Goal: Communication & Community: Answer question/provide support

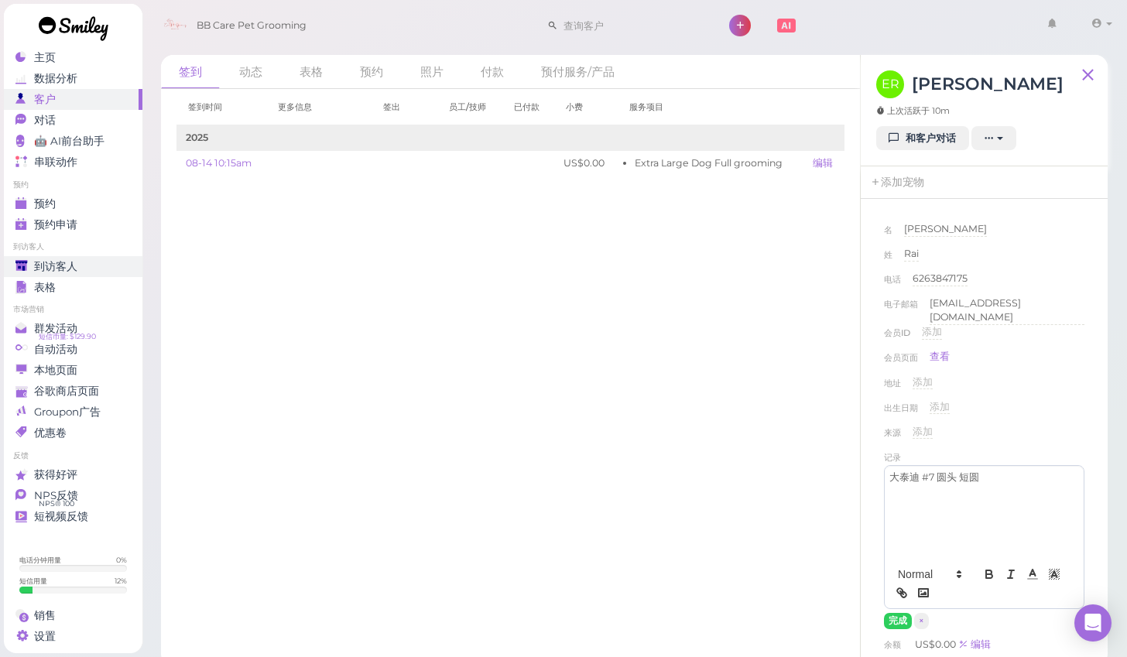
click at [80, 261] on div "到访客人" at bounding box center [70, 266] width 111 height 13
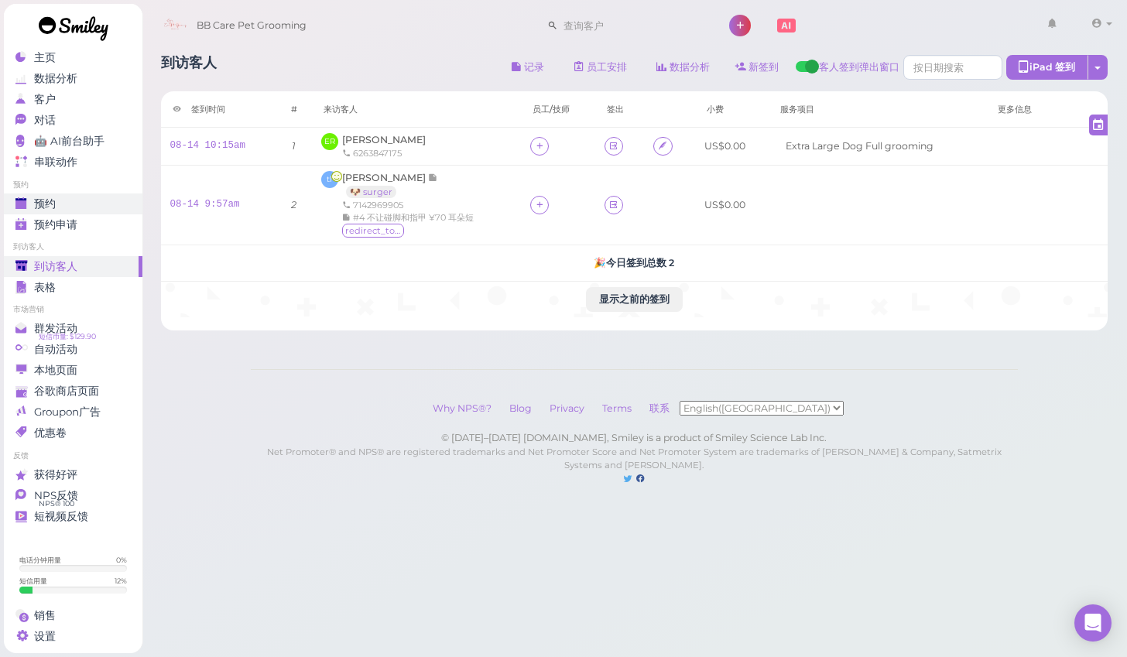
click at [49, 194] on ul "预约 预约 预约申请 0" at bounding box center [73, 208] width 139 height 56
click at [50, 198] on span "预约" at bounding box center [45, 203] width 22 height 13
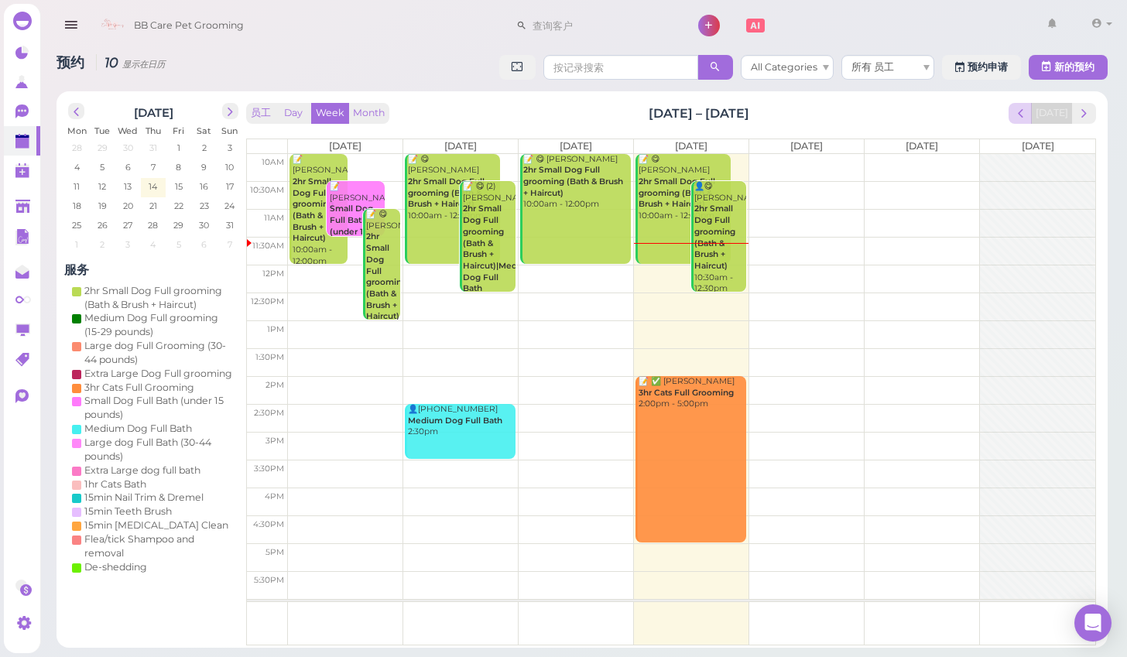
click at [1026, 106] on span "prev" at bounding box center [1020, 113] width 15 height 15
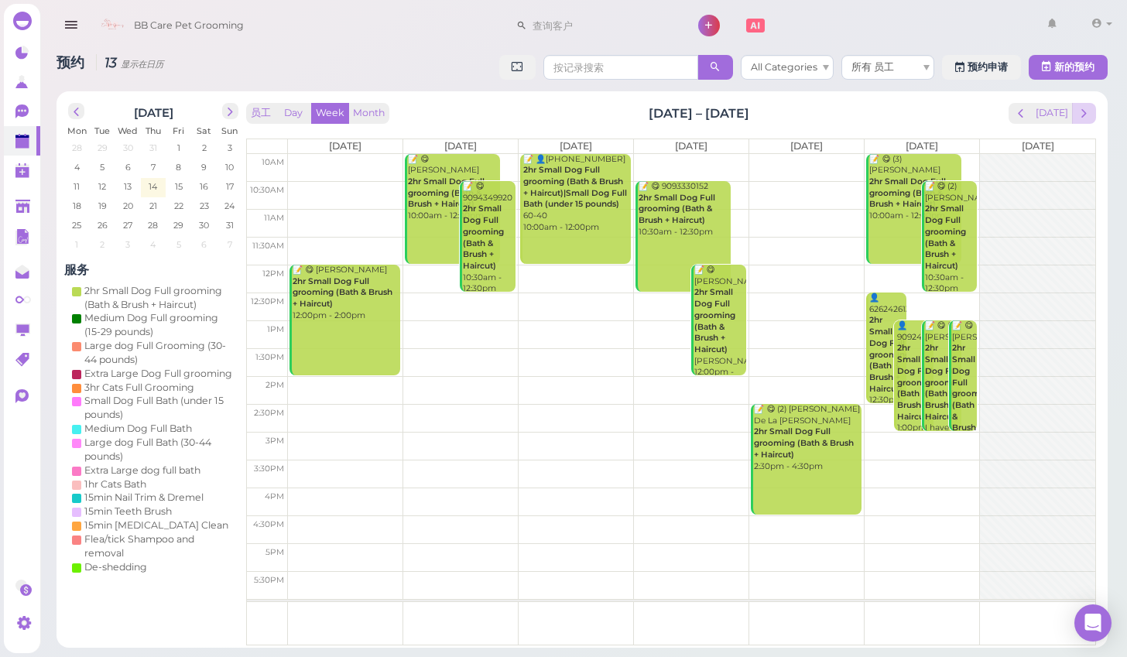
click at [1077, 122] on button "next" at bounding box center [1084, 113] width 24 height 21
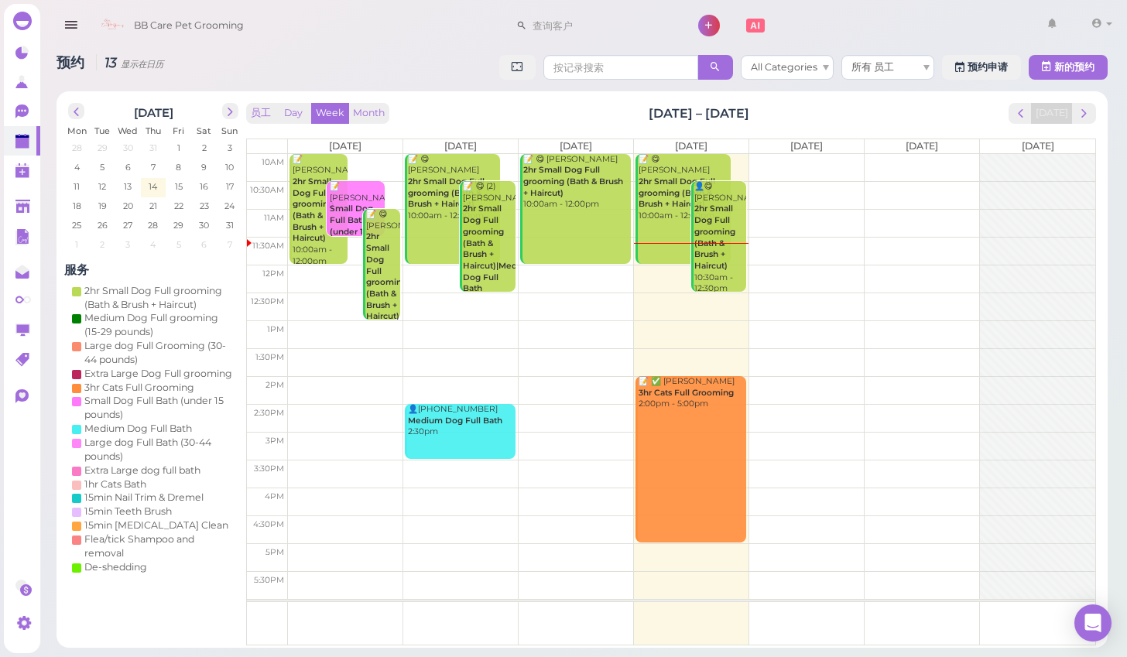
click at [1077, 122] on button "next" at bounding box center [1084, 113] width 24 height 21
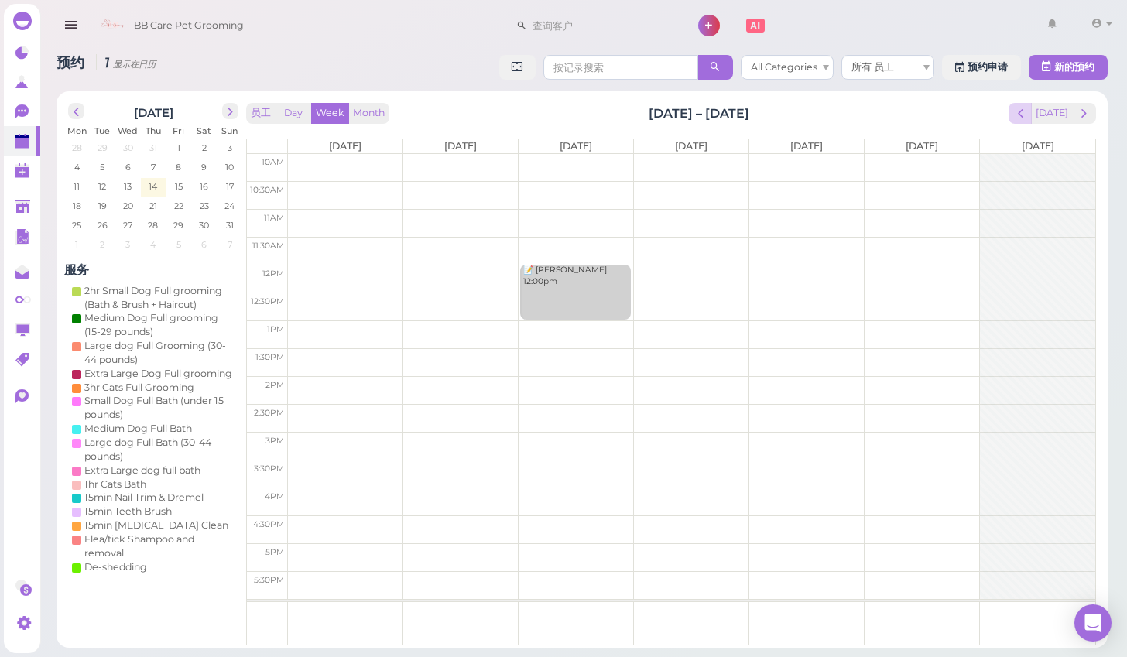
click at [1028, 111] on span "prev" at bounding box center [1020, 113] width 15 height 15
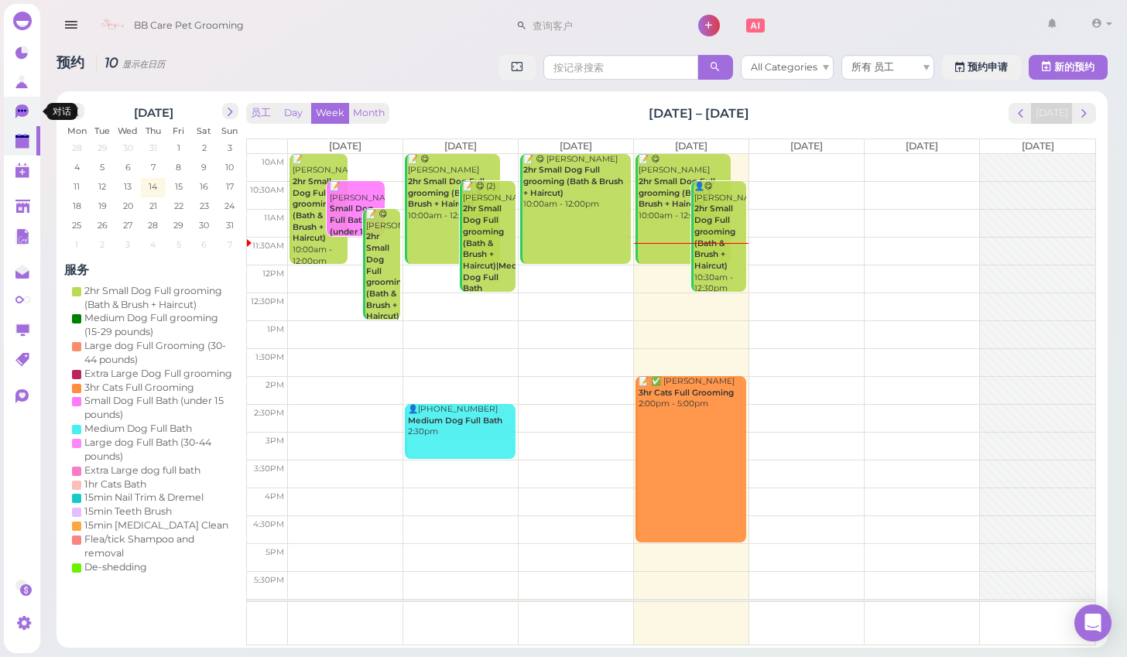
click at [18, 114] on icon at bounding box center [21, 111] width 13 height 14
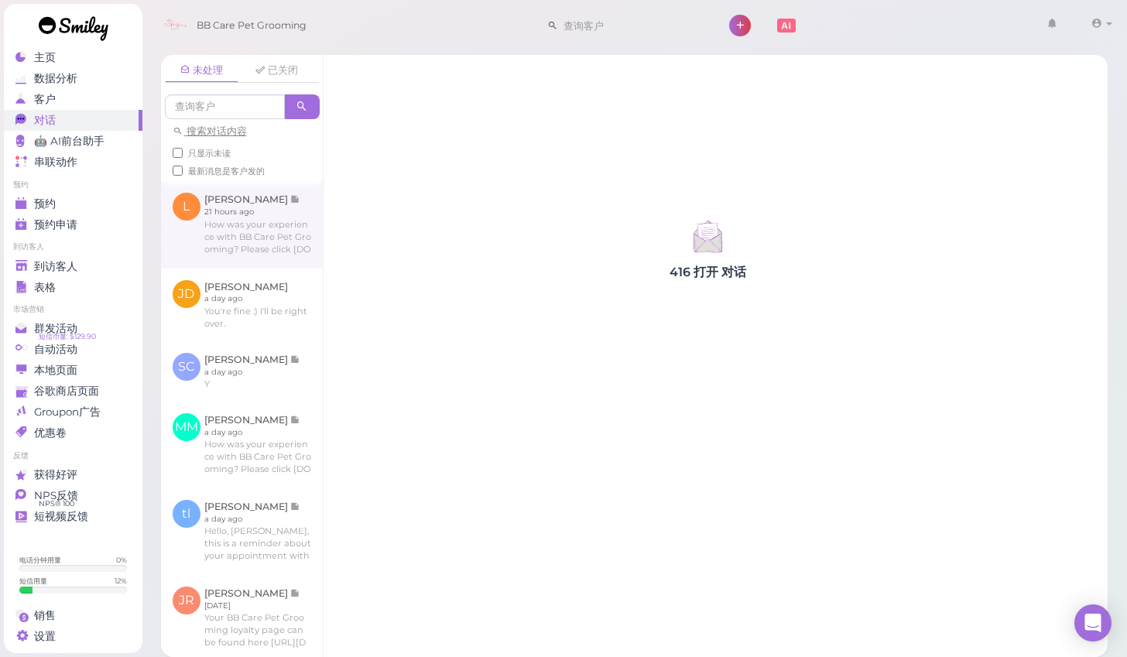
click at [288, 225] on link at bounding box center [242, 224] width 162 height 87
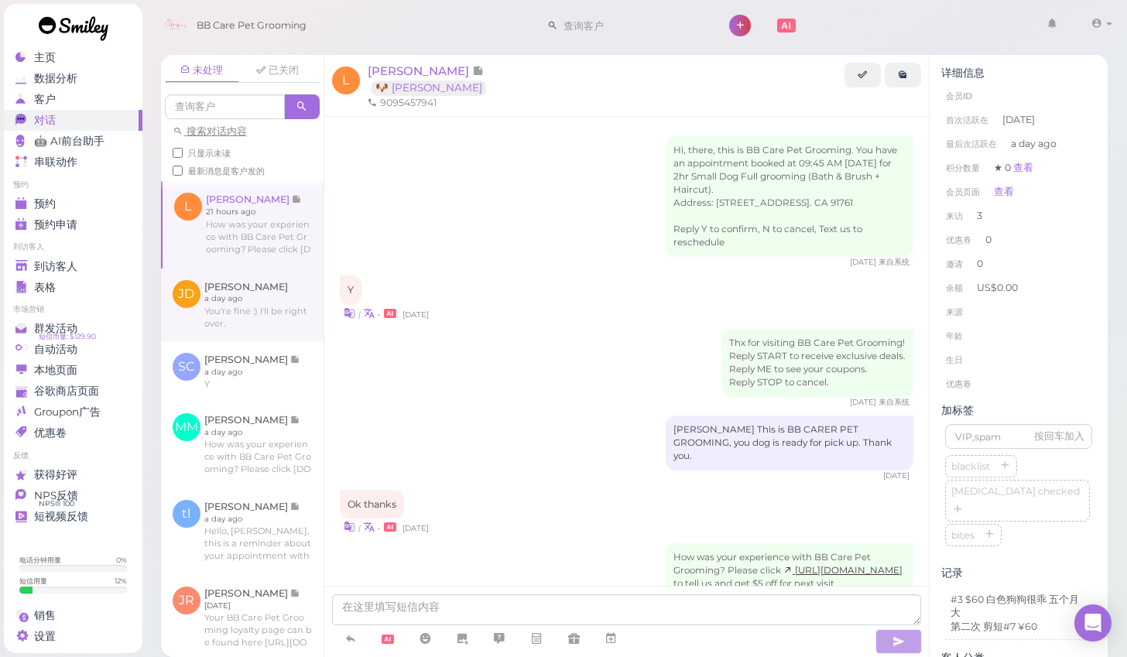
scroll to position [857, 0]
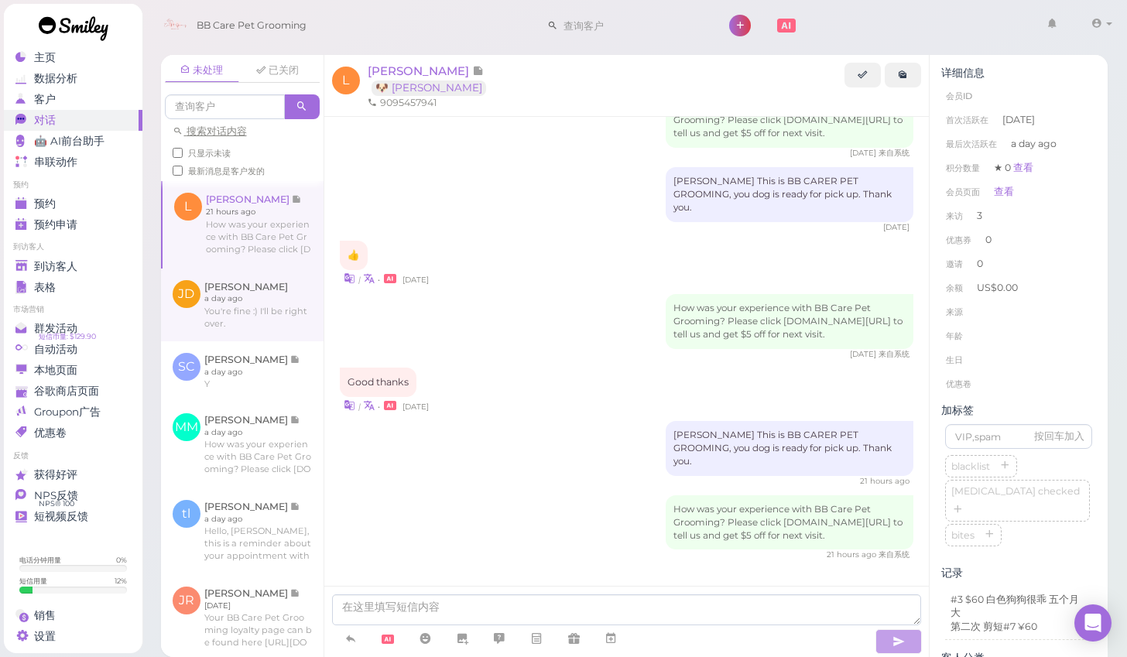
click at [292, 289] on link at bounding box center [242, 305] width 163 height 73
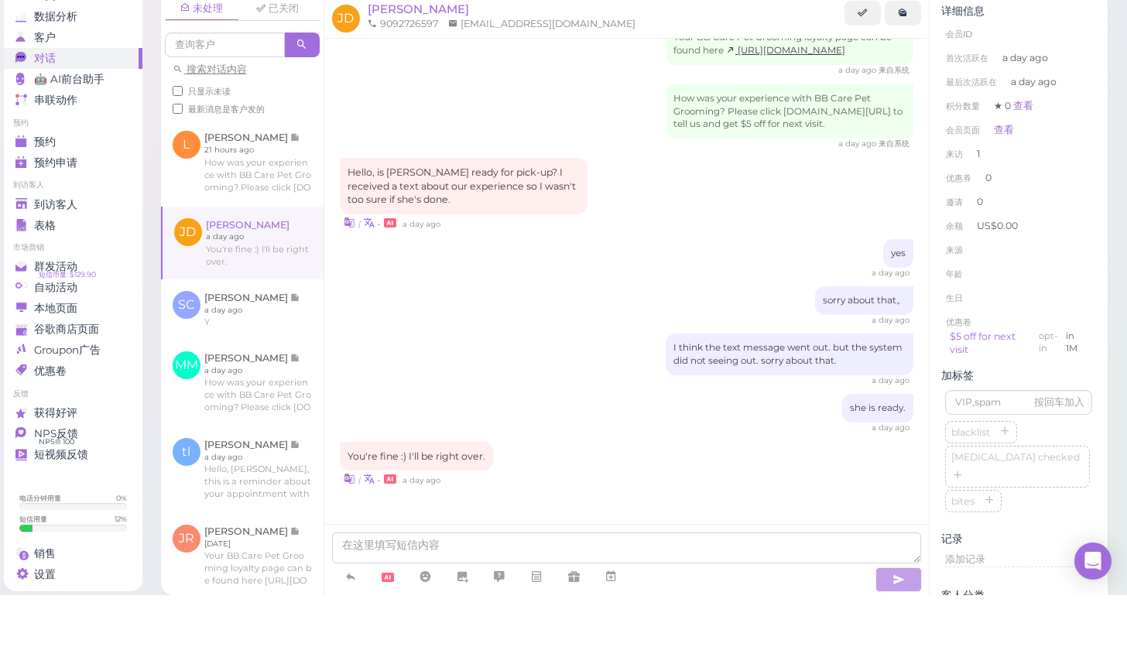
scroll to position [340, 0]
click at [292, 341] on link at bounding box center [242, 371] width 163 height 60
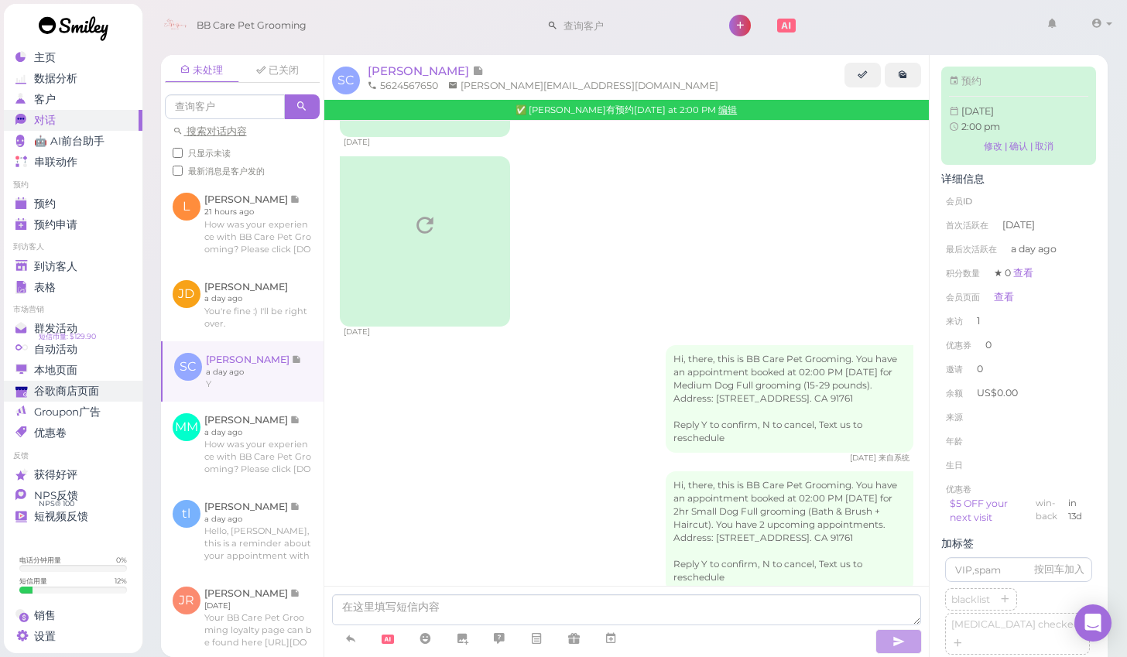
scroll to position [1795, 0]
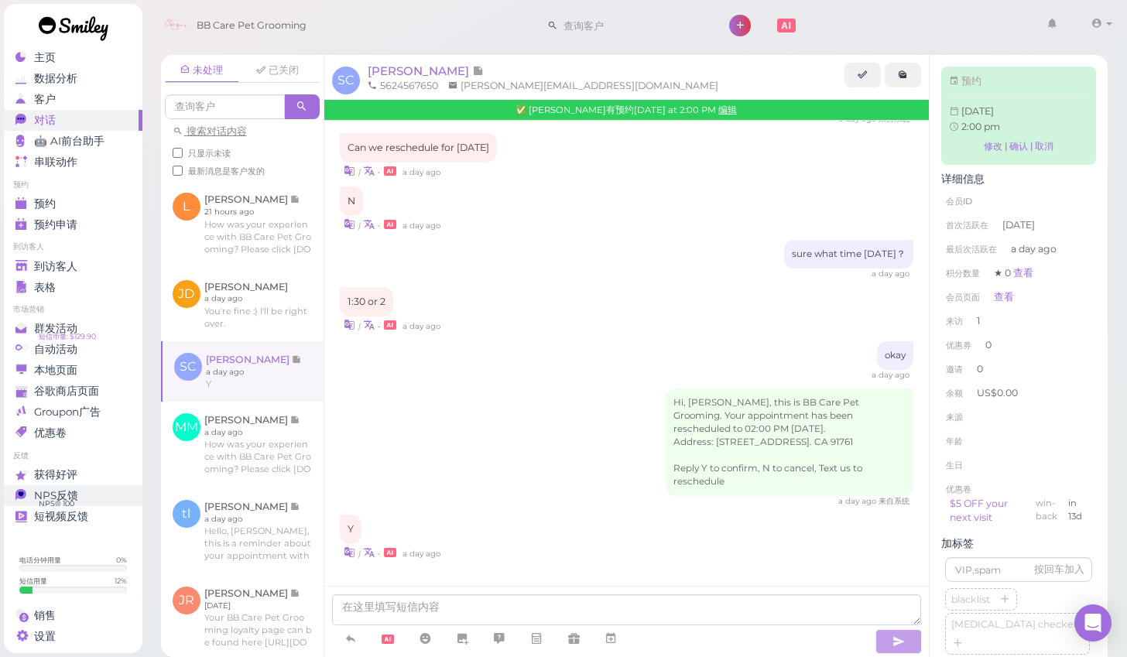
click at [105, 487] on link "NPS反馈 NPS® 100 0" at bounding box center [73, 495] width 139 height 21
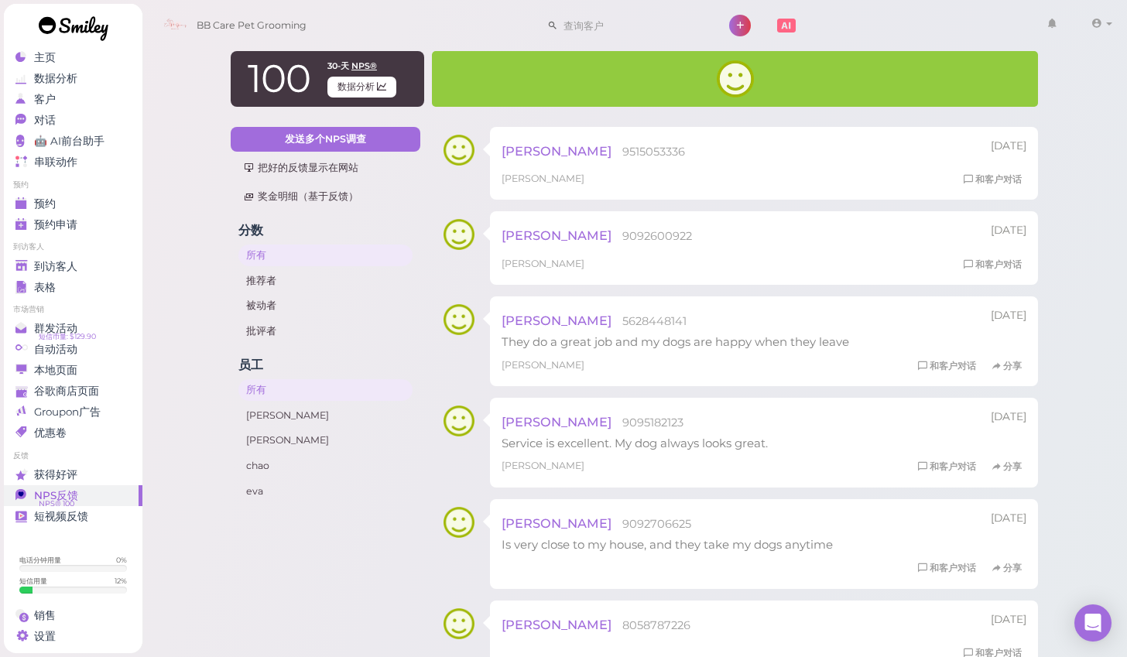
click at [68, 50] on link at bounding box center [73, 30] width 139 height 53
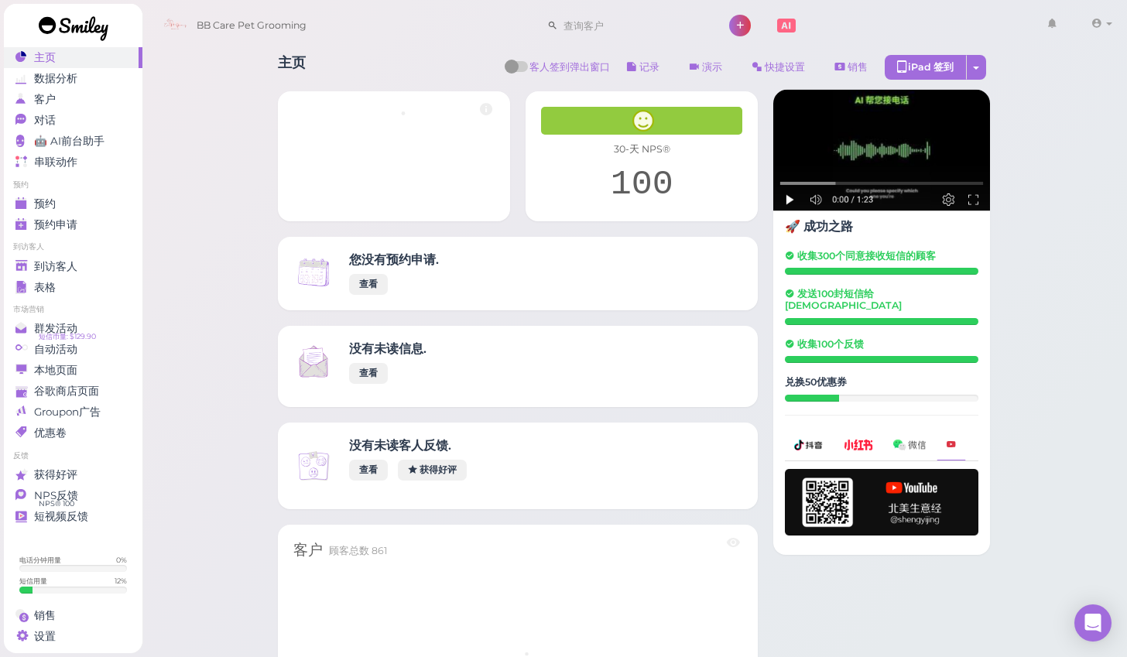
click at [68, 50] on link at bounding box center [73, 30] width 139 height 53
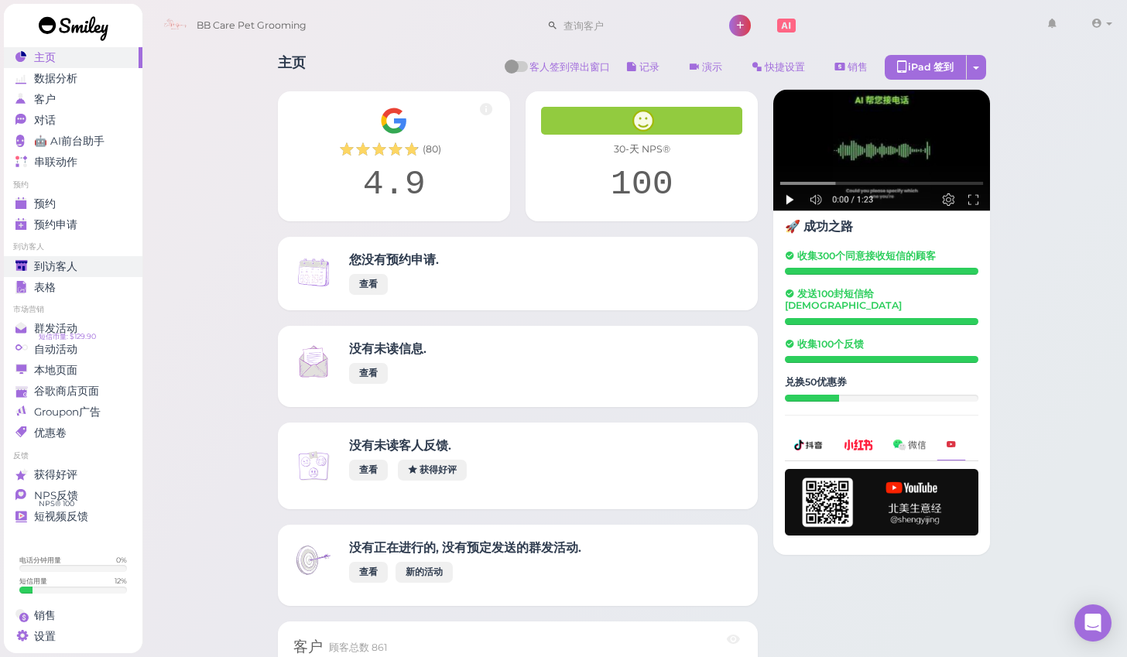
click at [67, 266] on span "到访客人" at bounding box center [55, 266] width 43 height 13
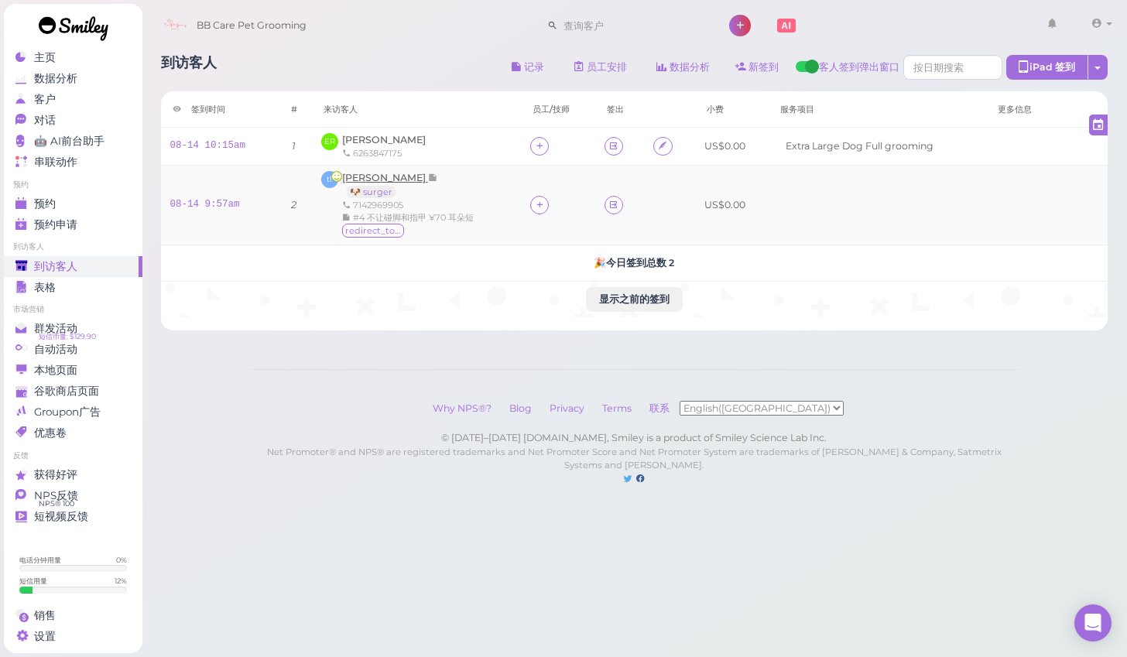
click at [361, 176] on span "[PERSON_NAME]" at bounding box center [385, 178] width 86 height 12
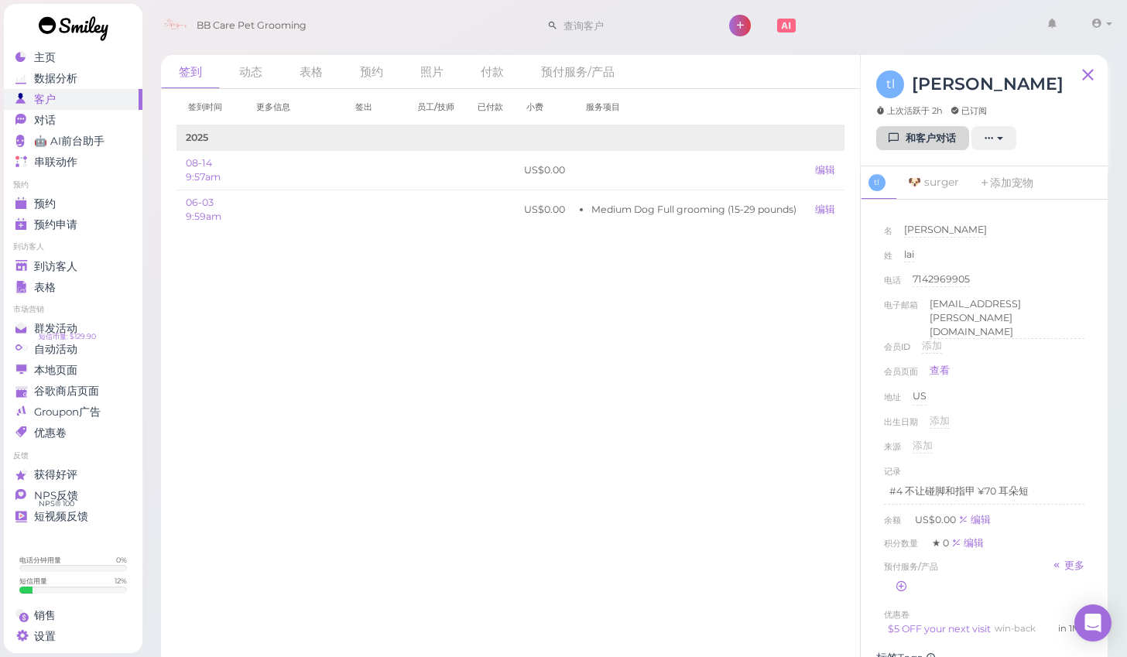
click at [909, 139] on link "和客户对话" at bounding box center [922, 138] width 93 height 25
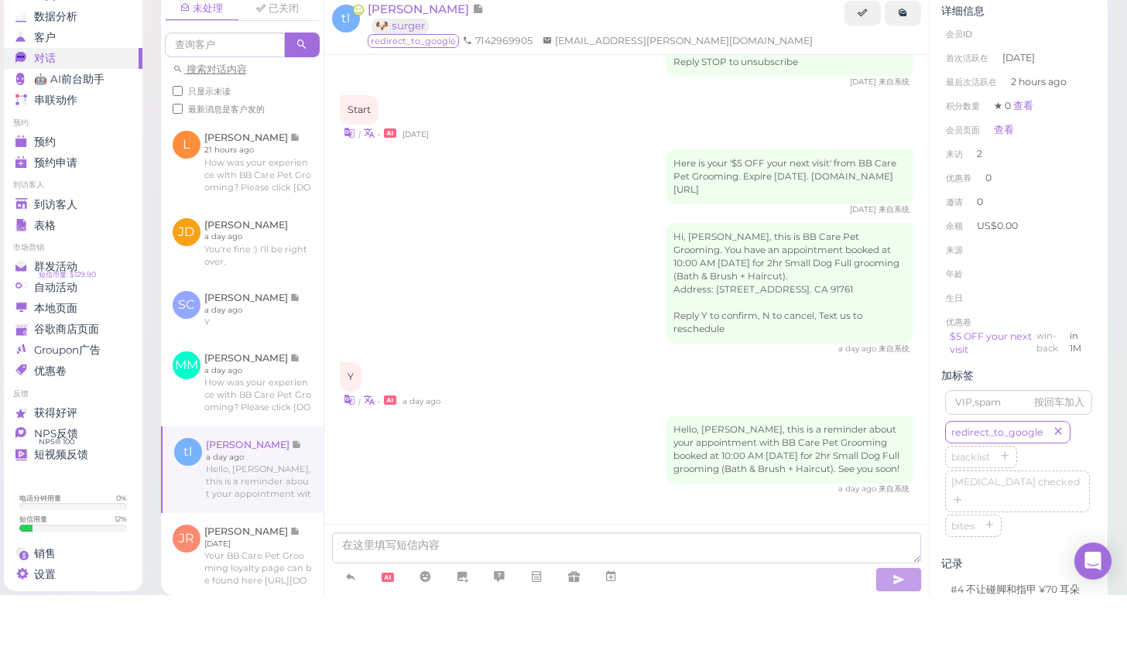
scroll to position [2, 0]
click at [348, 631] on icon at bounding box center [350, 638] width 12 height 15
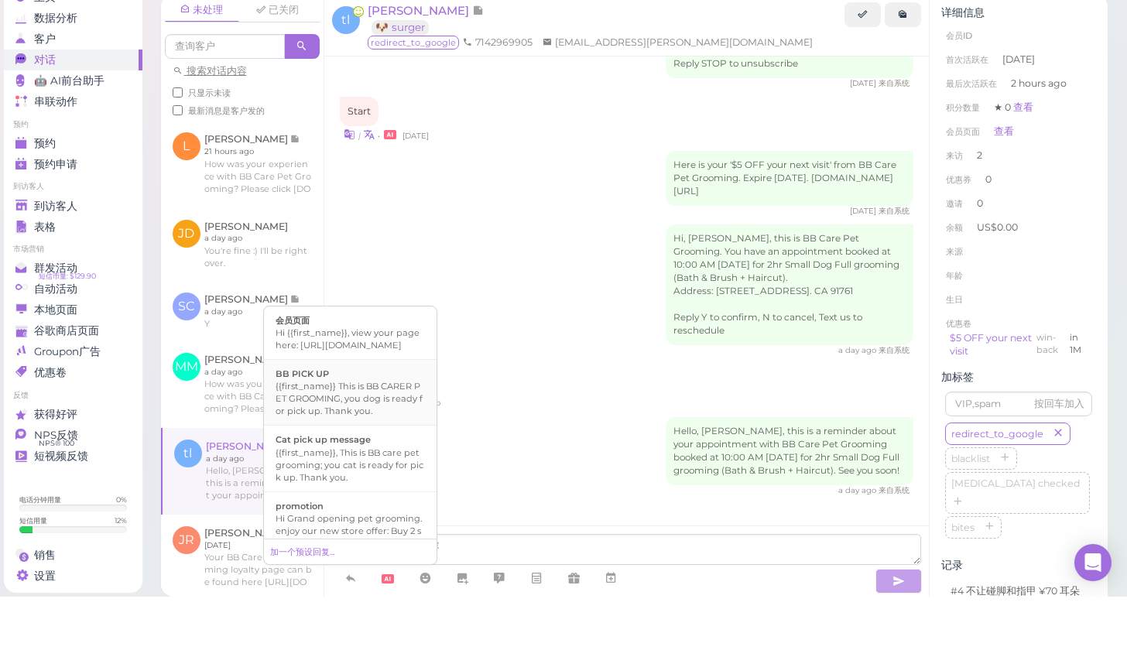
click at [341, 440] on div "{{first_name}} This is BB CARER PET GROOMING, you dog is ready for pick up. Tha…" at bounding box center [350, 458] width 149 height 37
type textarea "{{first_name}} This is BB CARER PET GROOMING, you dog is ready for pick up. Tha…"
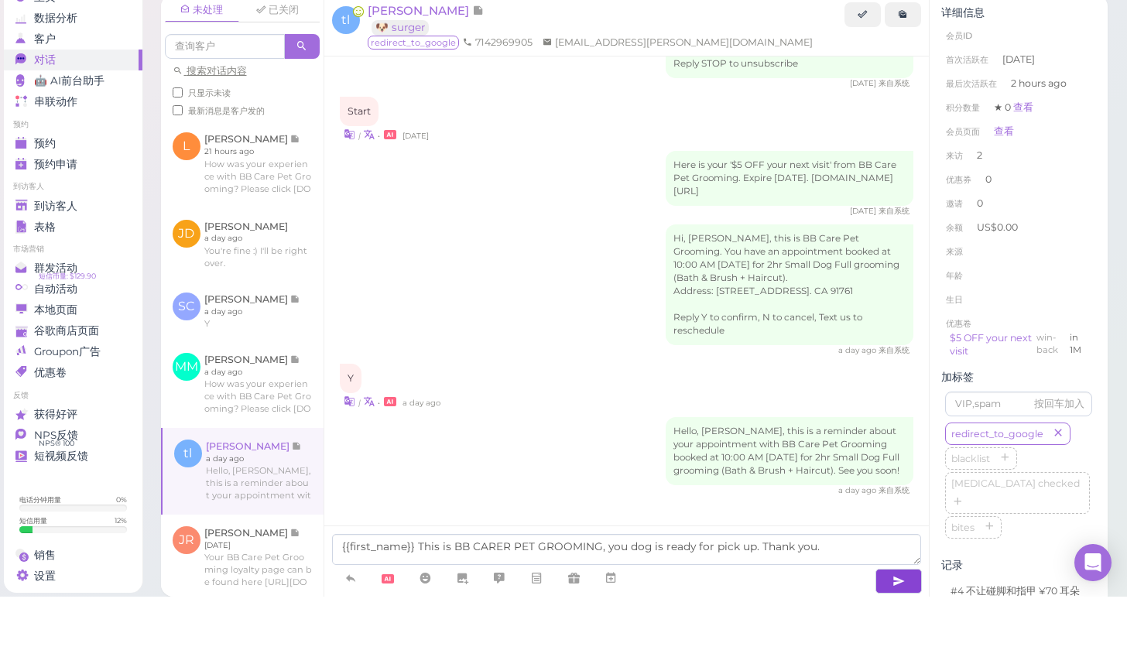
click at [895, 634] on icon "button" at bounding box center [898, 641] width 12 height 15
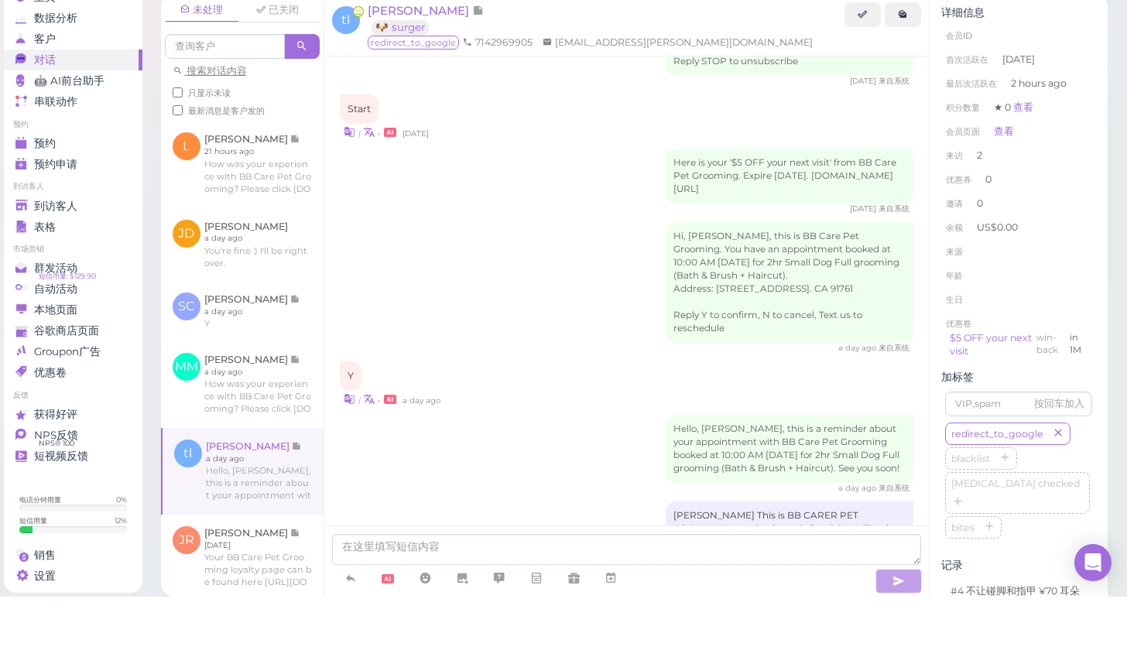
scroll to position [1215, 0]
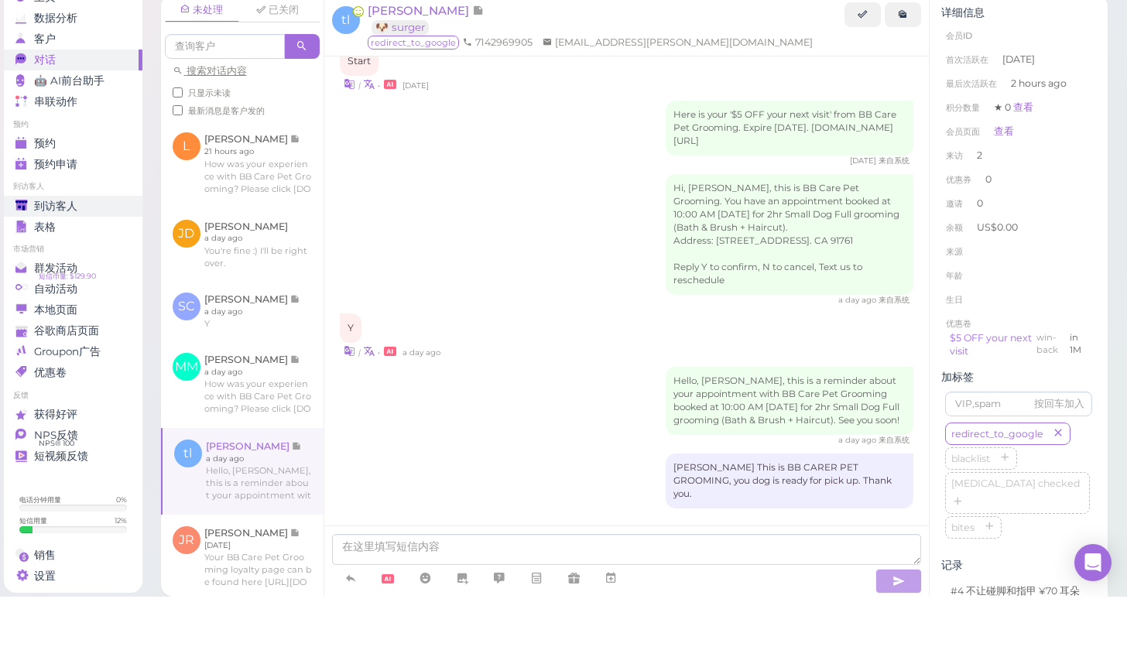
click at [67, 260] on span "到访客人" at bounding box center [55, 266] width 43 height 13
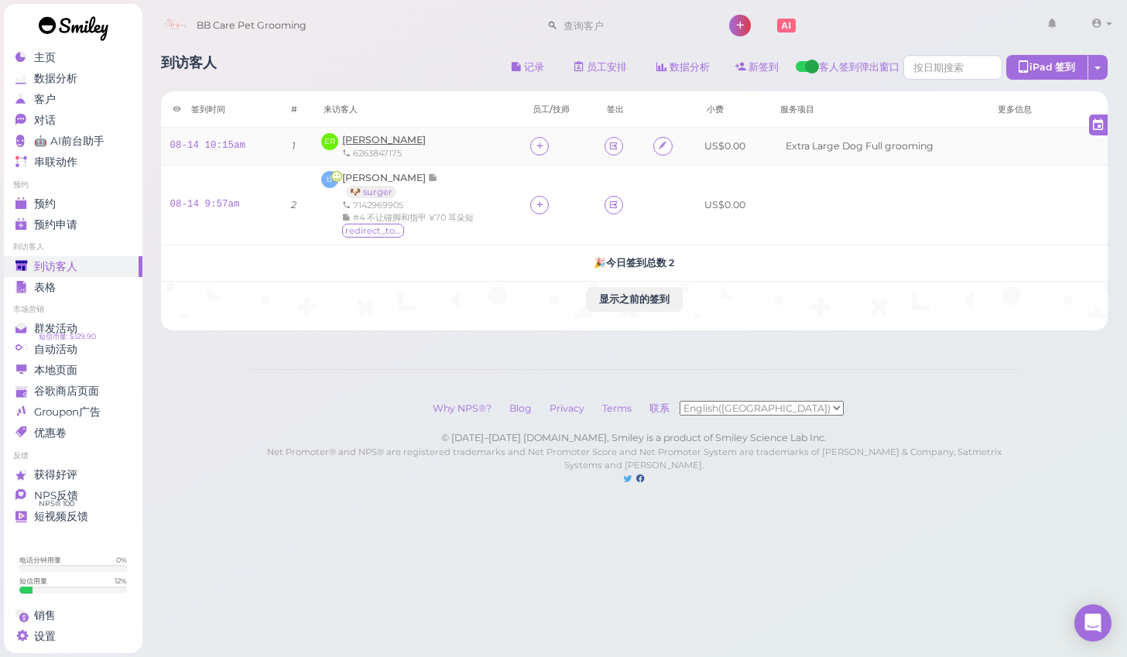
click at [380, 137] on span "[PERSON_NAME]" at bounding box center [384, 140] width 84 height 12
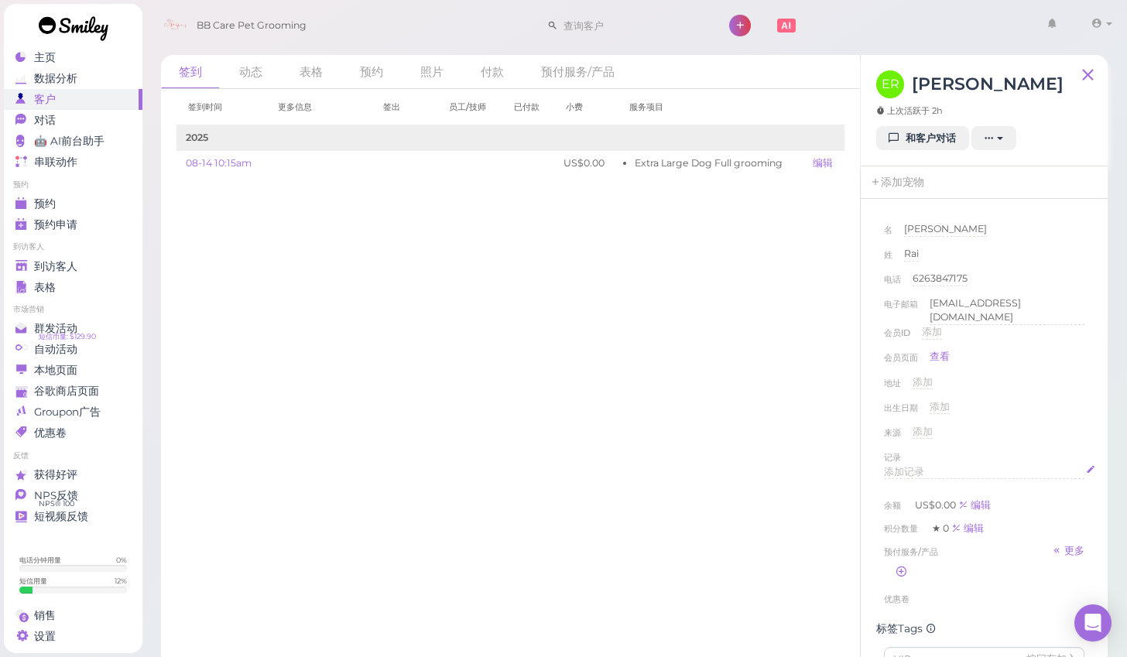
click at [934, 471] on div "添加记录" at bounding box center [984, 472] width 200 height 15
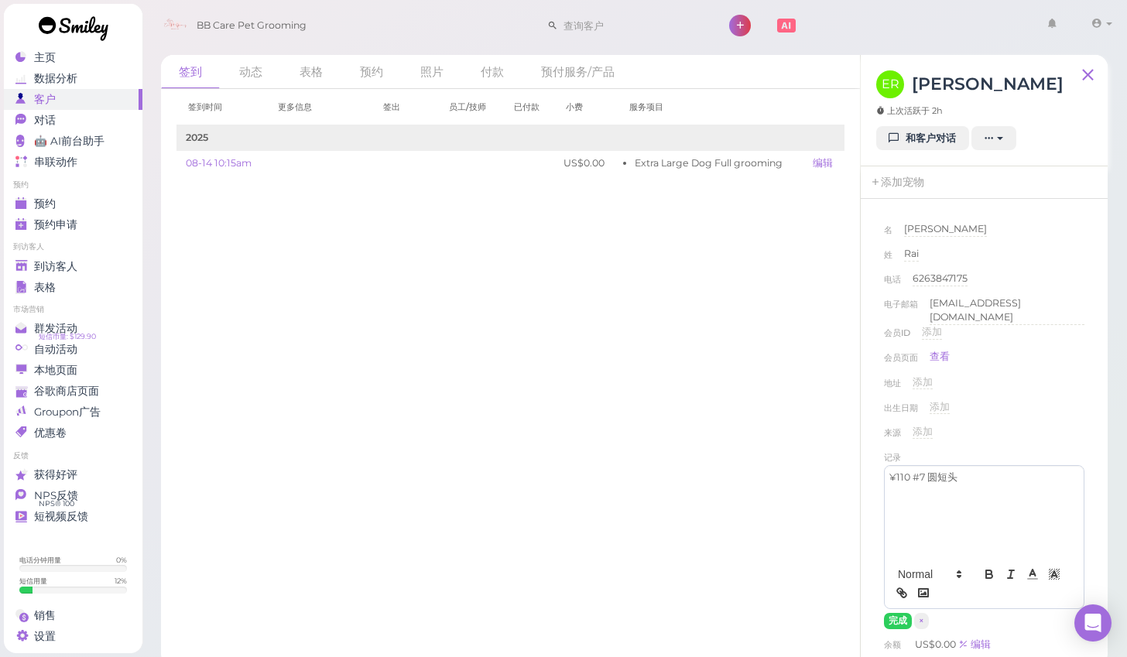
click at [1079, 425] on div "来源 添加" at bounding box center [984, 437] width 200 height 25
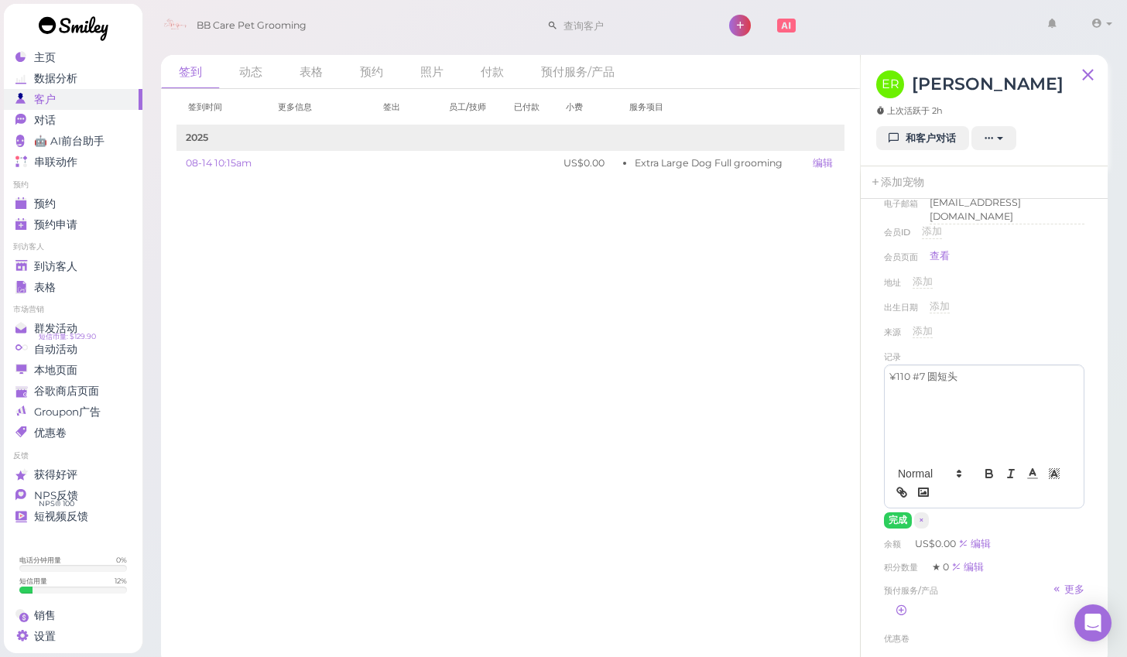
scroll to position [129, 0]
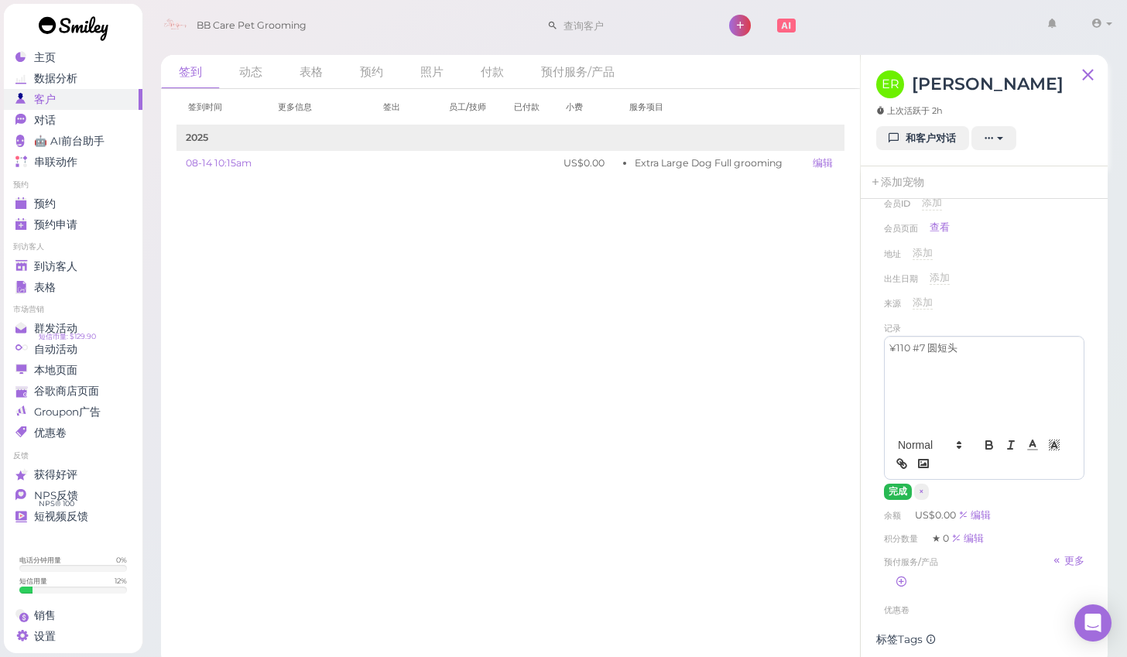
click at [899, 484] on button "完成" at bounding box center [898, 492] width 28 height 16
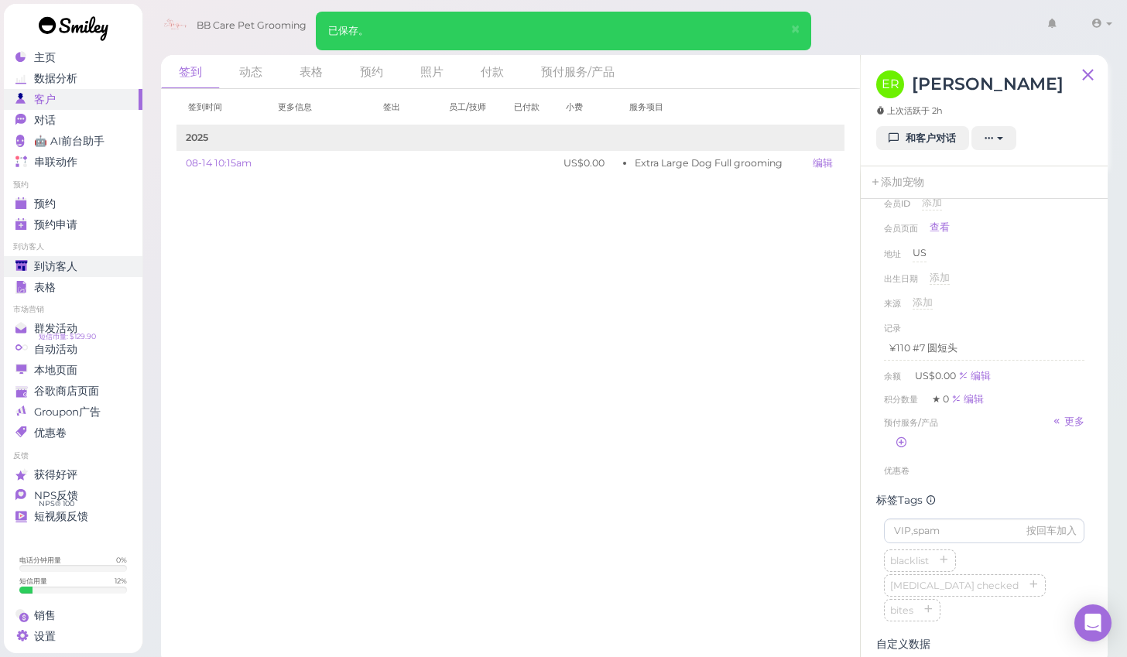
click at [57, 268] on span "到访客人" at bounding box center [55, 266] width 43 height 13
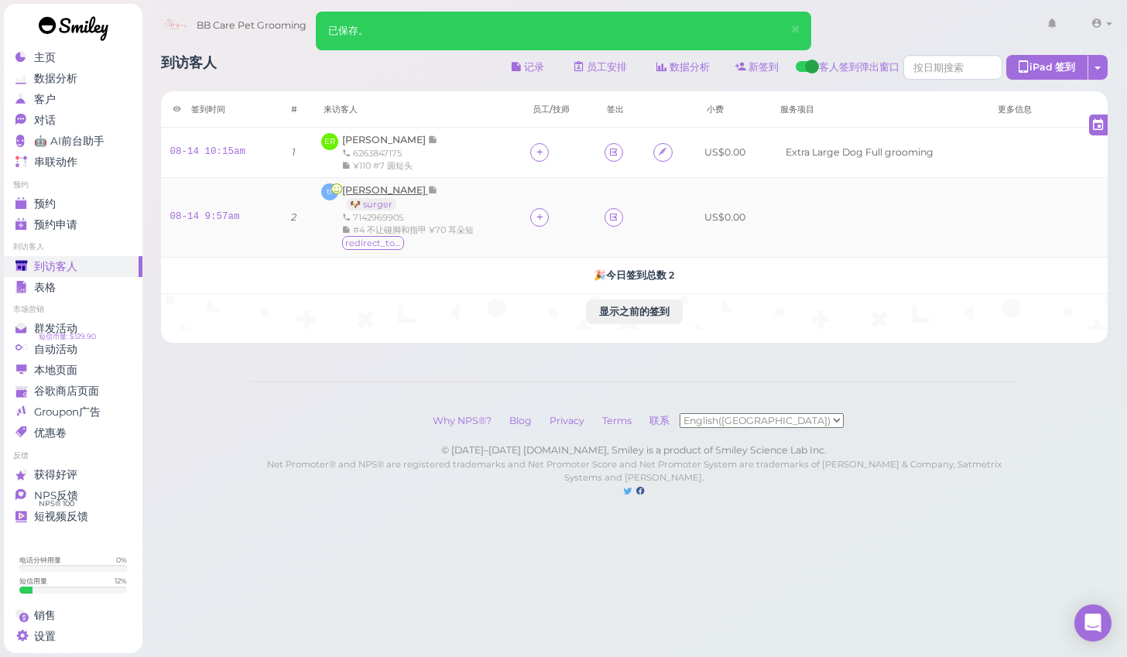
click at [349, 191] on span "[PERSON_NAME]" at bounding box center [385, 190] width 86 height 12
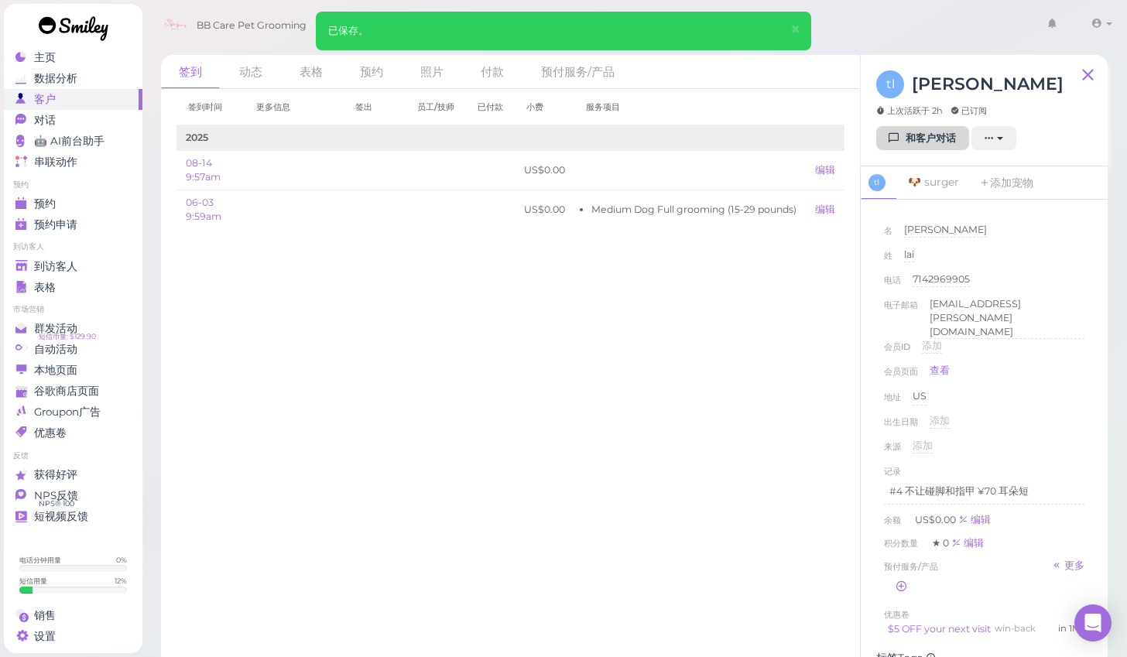
click at [919, 135] on link "和客户对话" at bounding box center [922, 138] width 93 height 25
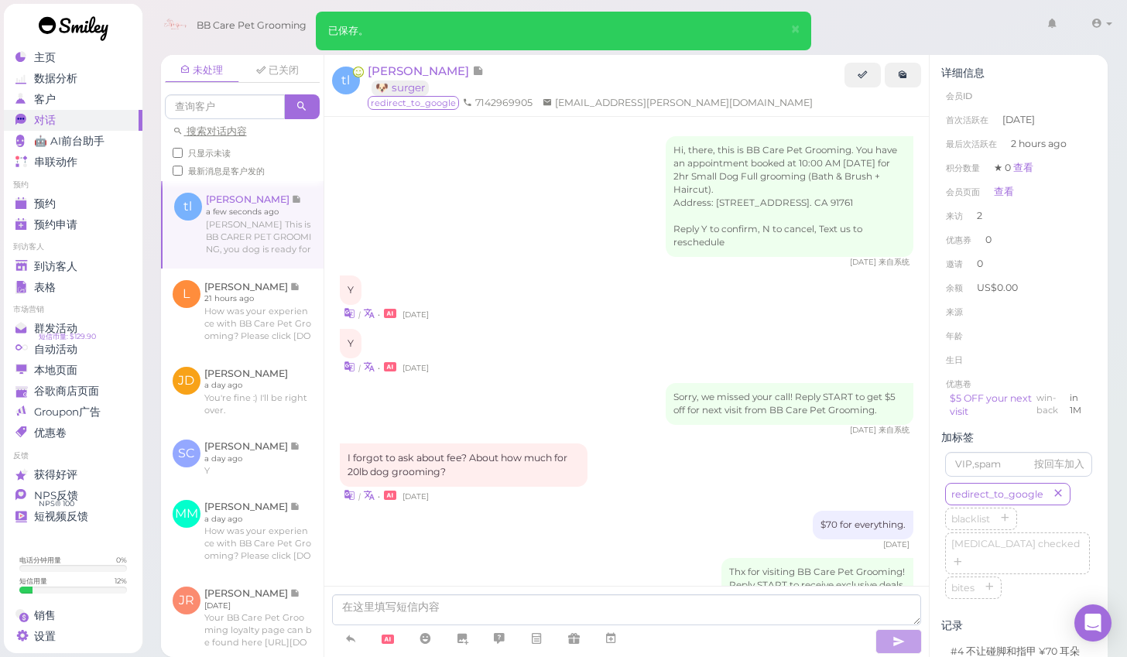
scroll to position [1226, 0]
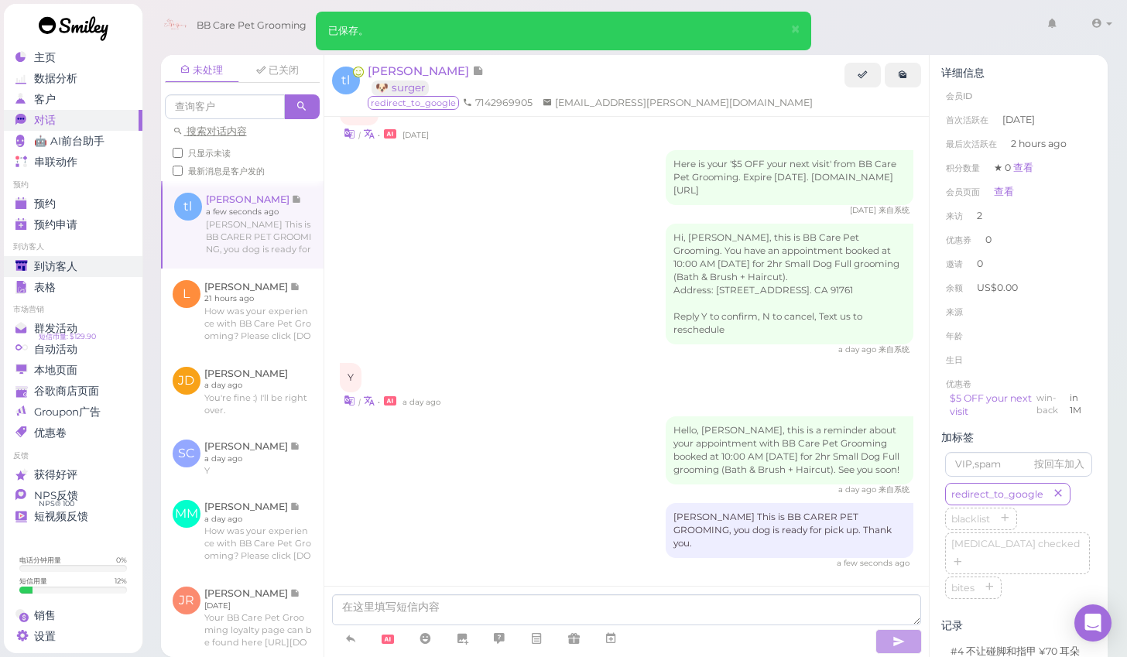
click at [39, 259] on link "到访客人" at bounding box center [73, 266] width 139 height 21
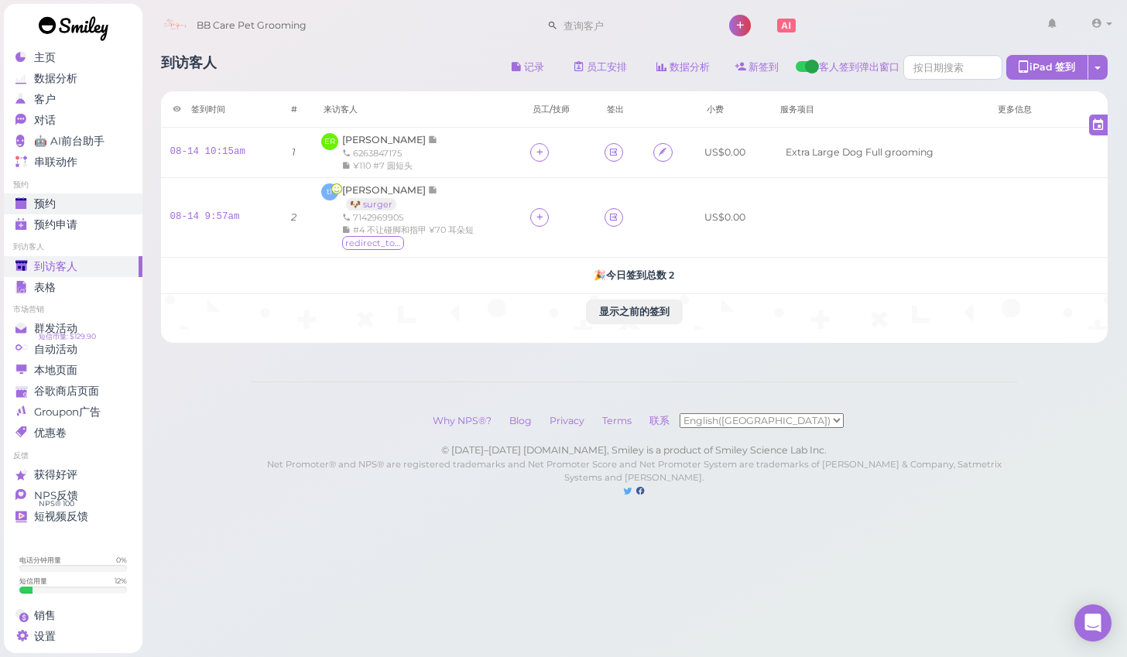
click at [78, 198] on div "预约" at bounding box center [70, 203] width 111 height 13
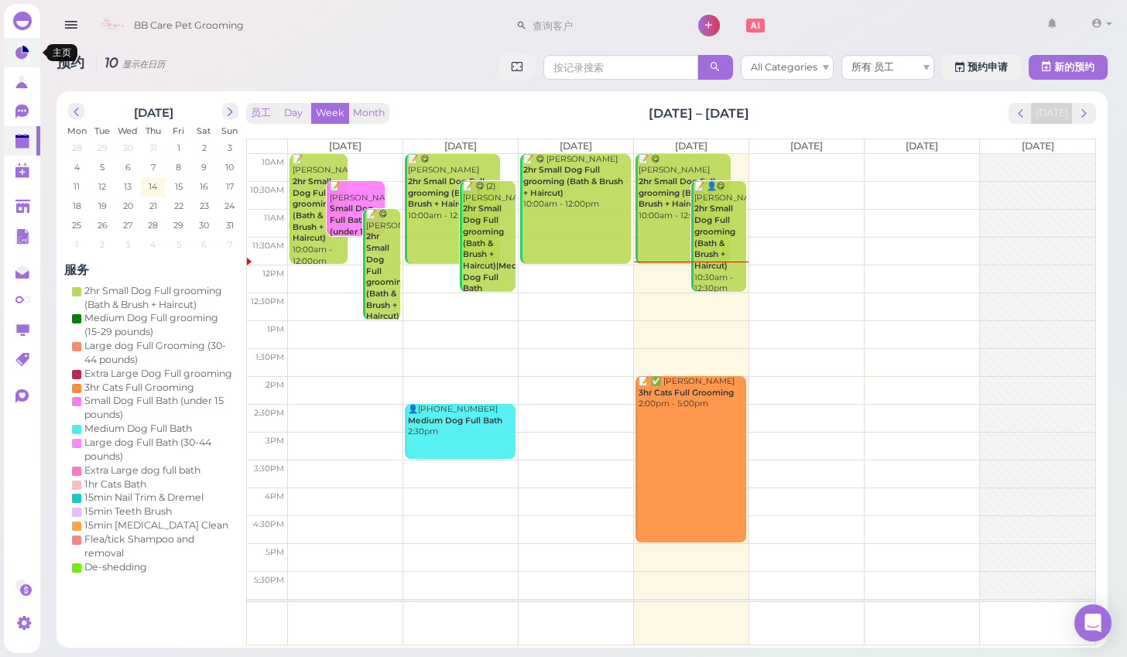
click at [15, 57] on link at bounding box center [22, 52] width 36 height 29
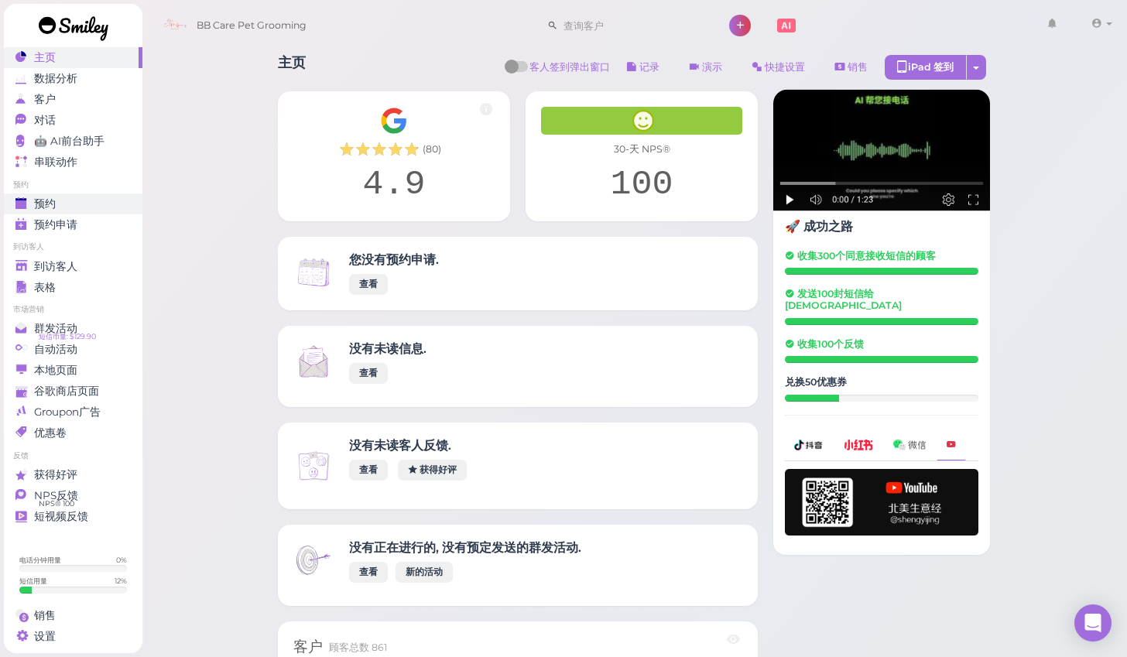
click at [63, 204] on div "预约" at bounding box center [70, 203] width 111 height 13
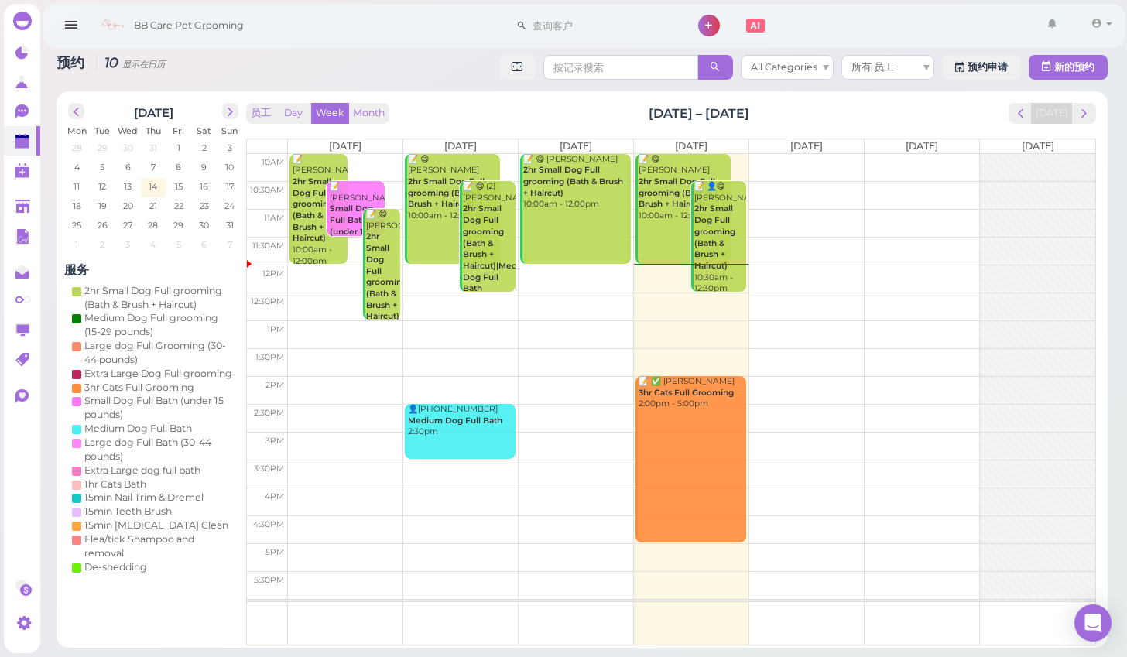
scroll to position [4, 0]
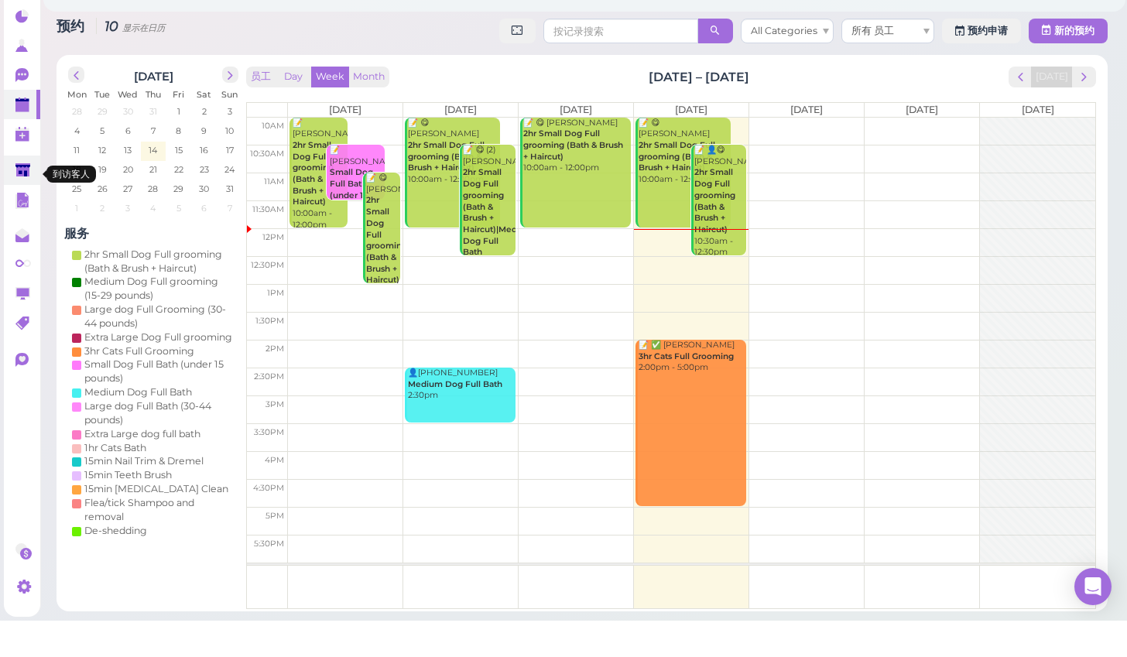
click at [26, 201] on icon at bounding box center [22, 207] width 15 height 12
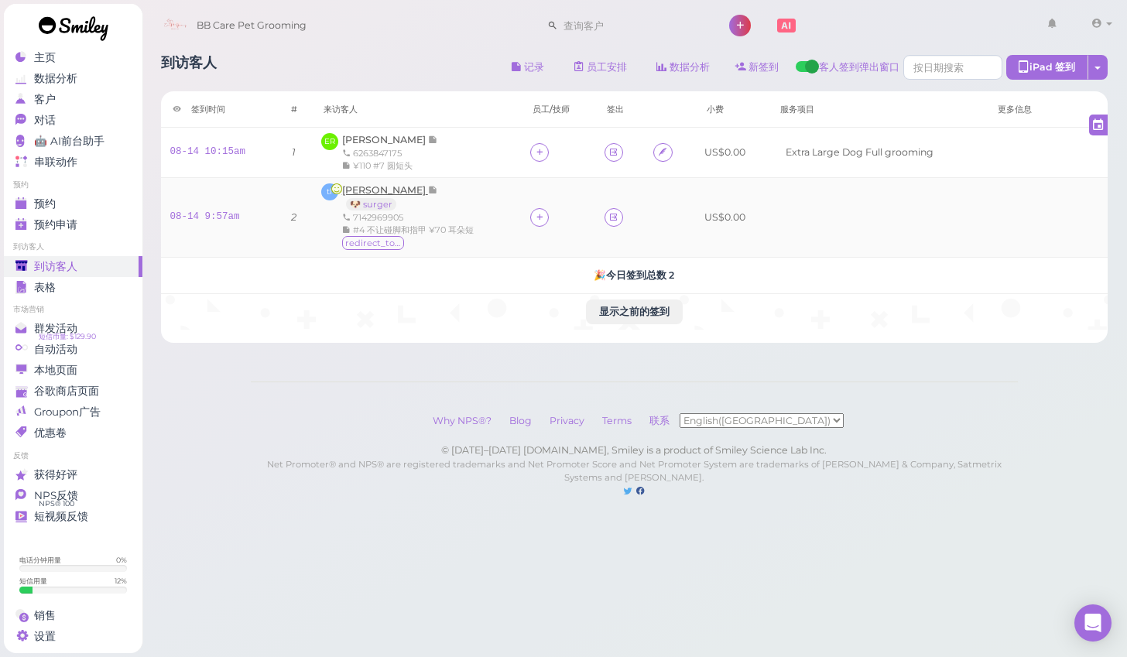
click at [362, 190] on span "[PERSON_NAME]" at bounding box center [385, 190] width 86 height 12
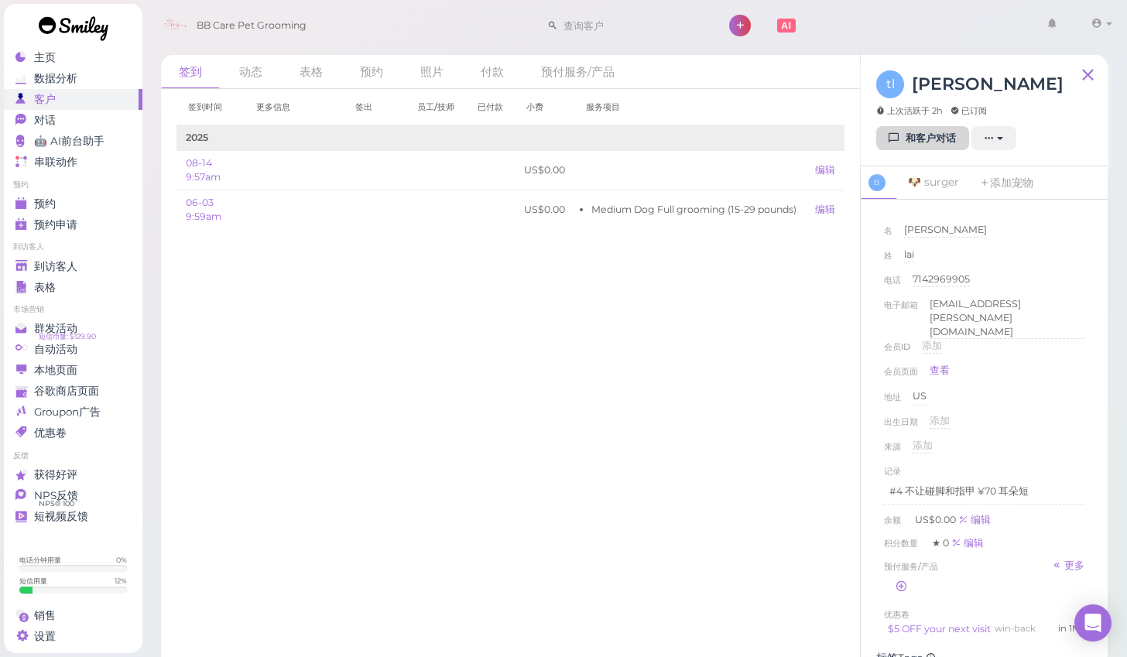
click at [940, 138] on link "和客户对话" at bounding box center [922, 138] width 93 height 25
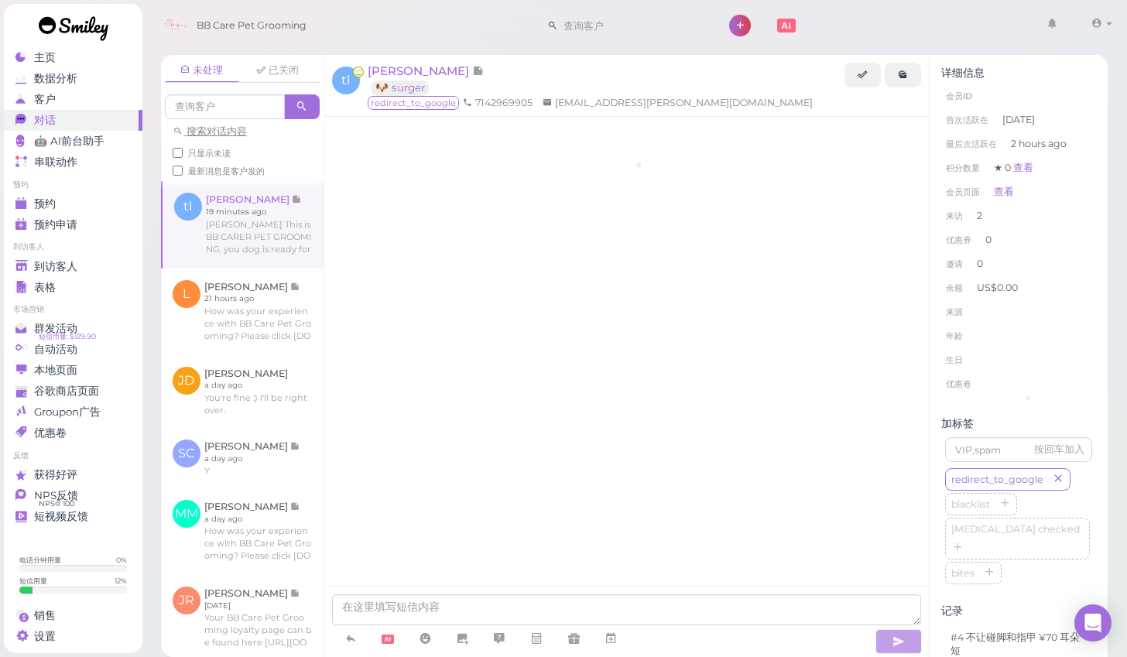
scroll to position [1226, 0]
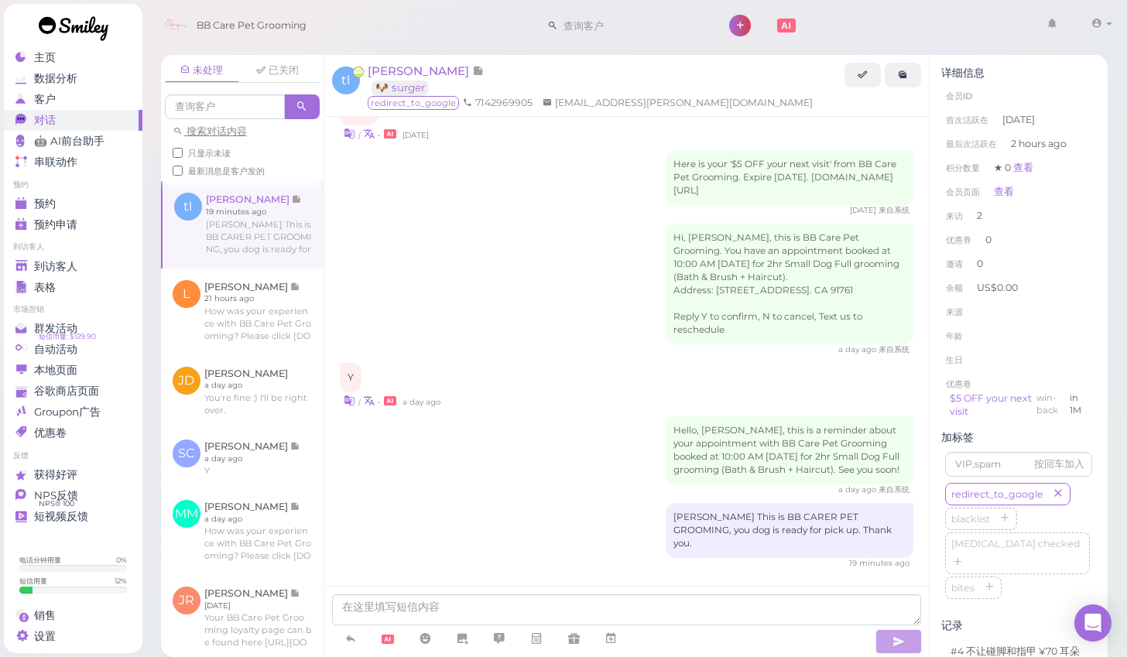
click at [639, 392] on div "| • a day ago" at bounding box center [627, 400] width 574 height 16
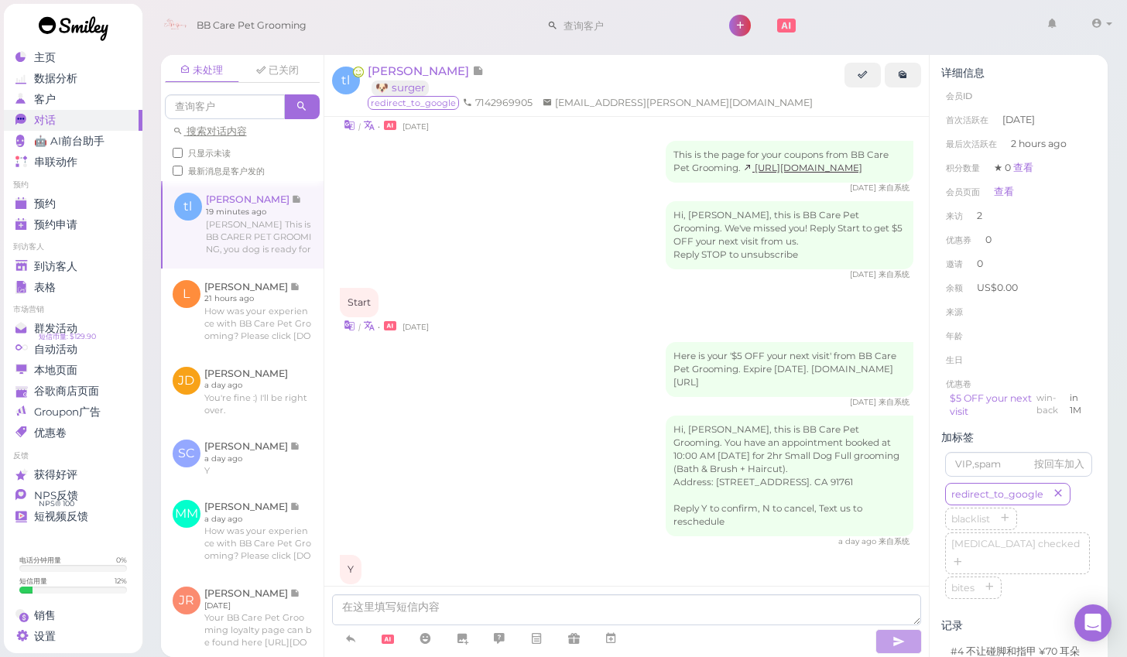
scroll to position [1018, 0]
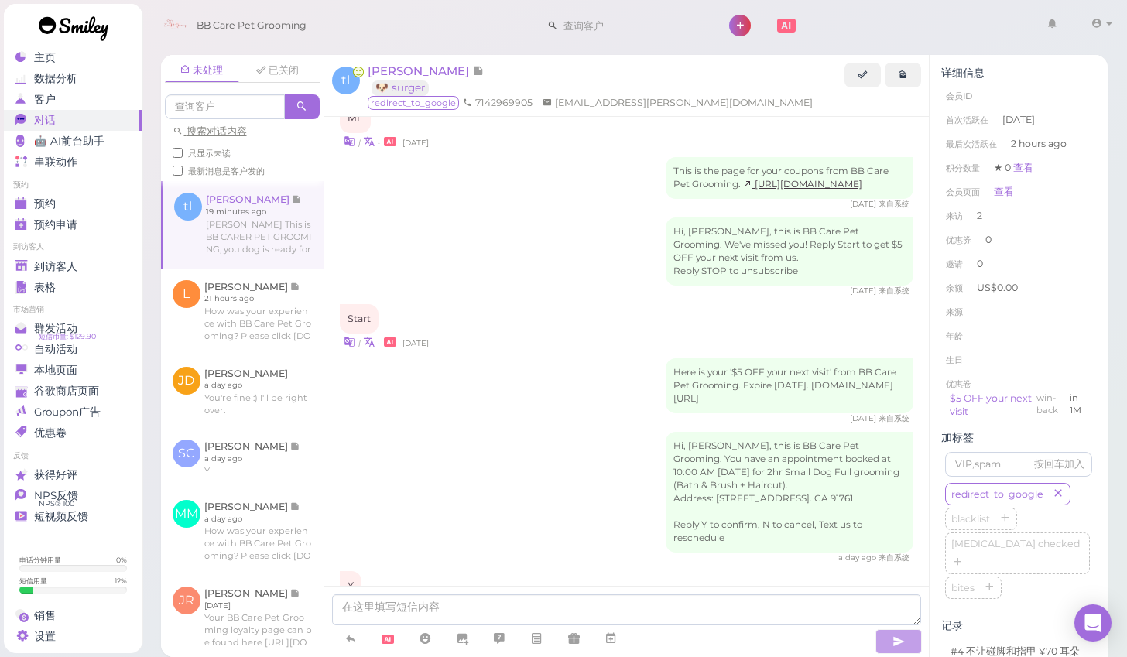
drag, startPoint x: 769, startPoint y: 384, endPoint x: 675, endPoint y: 386, distance: 94.5
click at [675, 386] on div "Here is your '$5 OFF your next visit' from BB Care Pet Grooming. Expire [DATE].…" at bounding box center [790, 385] width 248 height 55
copy div "[DOMAIN_NAME][URL]"
click at [626, 304] on div "Start | • [DATE]" at bounding box center [627, 327] width 574 height 46
click at [978, 399] on link "$5 OFF your next visit" at bounding box center [991, 405] width 82 height 26
